Goal: Find specific fact: Find specific fact

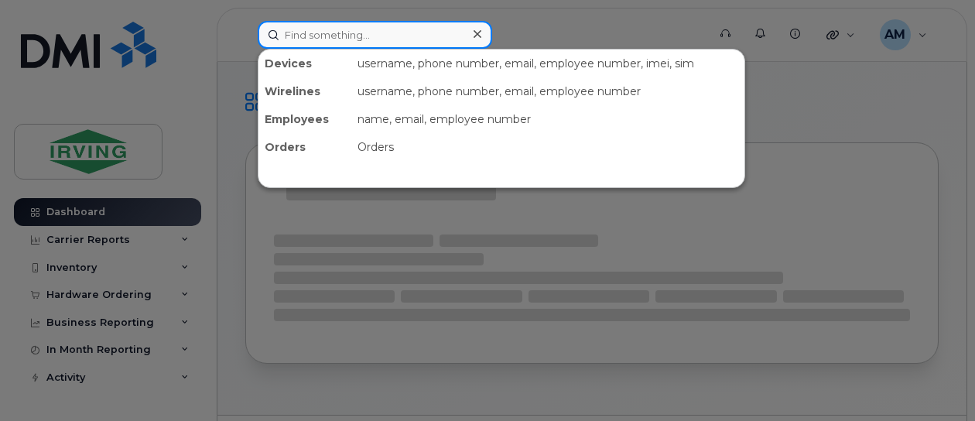
click at [429, 26] on input at bounding box center [375, 35] width 235 height 28
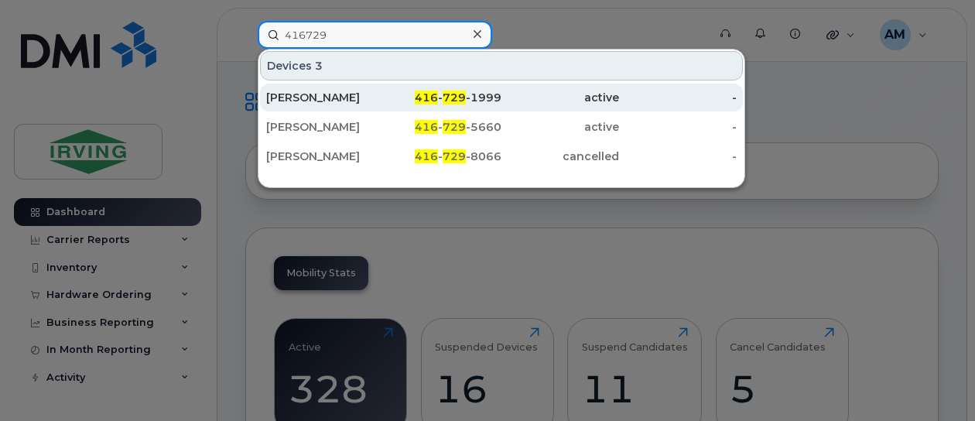
type input "416729"
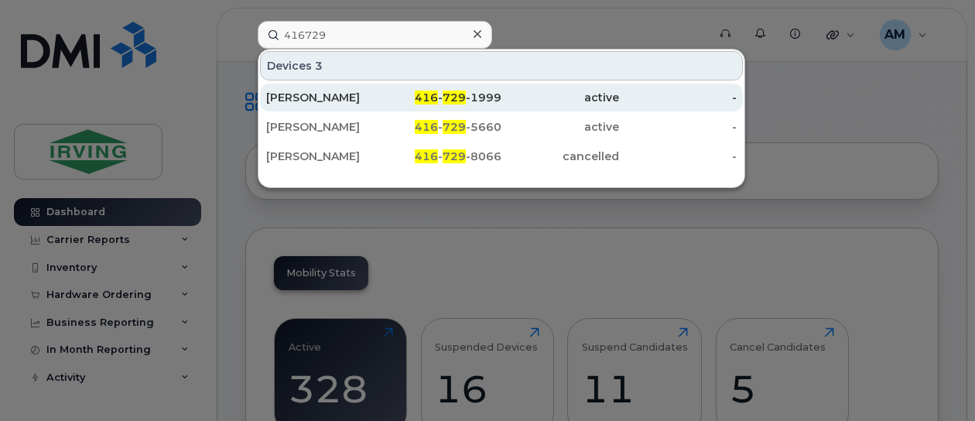
click at [304, 95] on div "[PERSON_NAME]" at bounding box center [325, 97] width 118 height 15
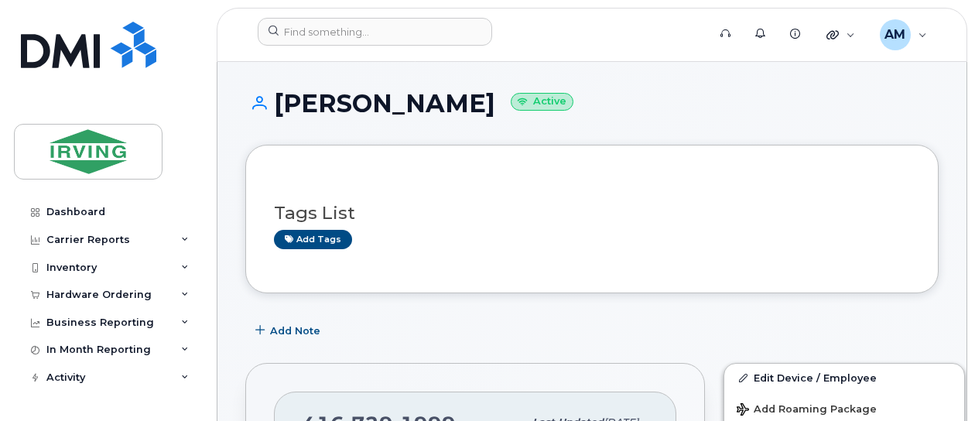
scroll to position [368, 0]
